Goal: Navigation & Orientation: Go to known website

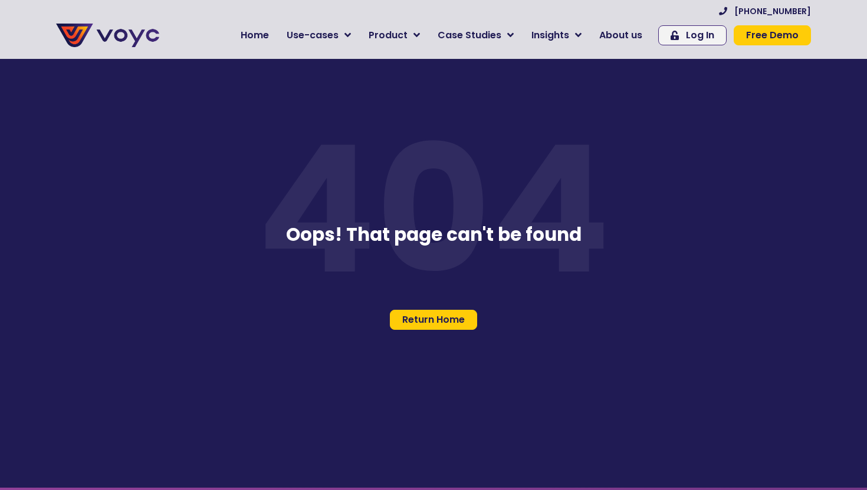
click at [438, 210] on p "404" at bounding box center [433, 210] width 401 height 176
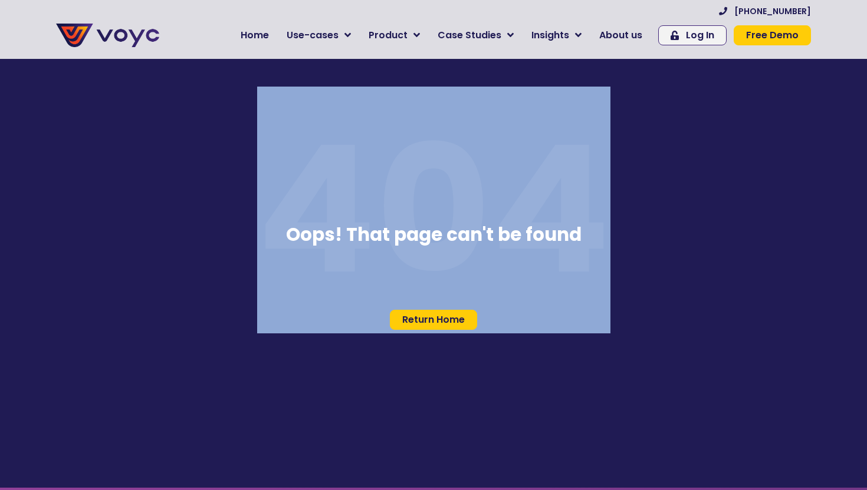
click at [438, 210] on p "404" at bounding box center [433, 210] width 401 height 176
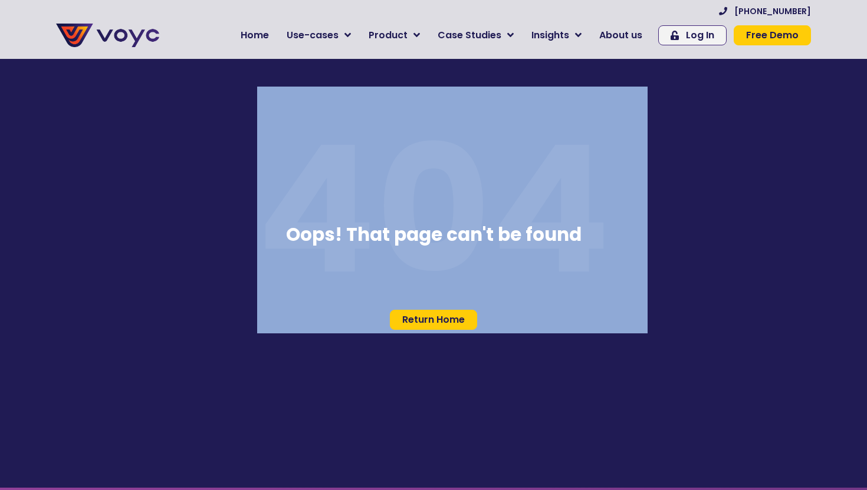
click at [438, 210] on p "404" at bounding box center [433, 210] width 401 height 176
click at [661, 223] on section "404 Return Home Oops! That page can't be found" at bounding box center [433, 243] width 867 height 490
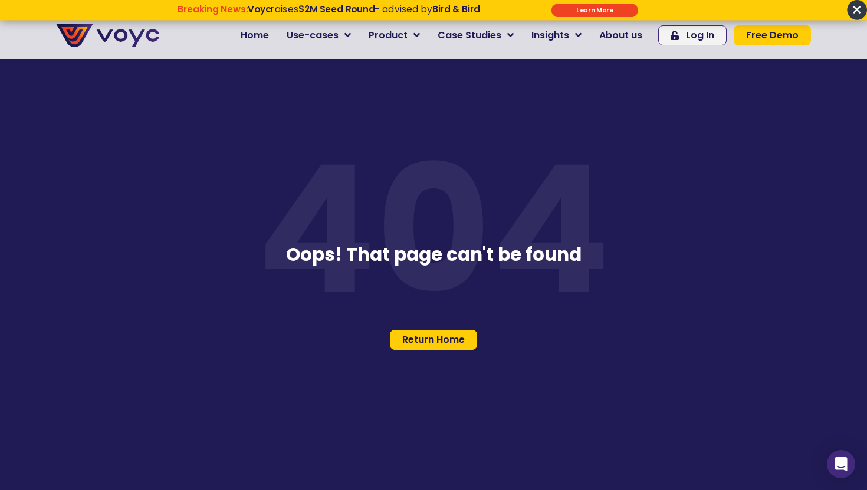
click at [383, 234] on p "404" at bounding box center [433, 230] width 401 height 176
click at [445, 340] on span "Return Home" at bounding box center [433, 339] width 62 height 9
